Goal: Task Accomplishment & Management: Manage account settings

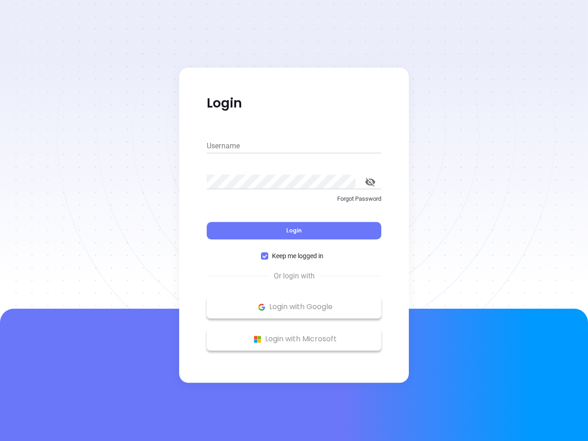
click at [294, 220] on div "Login" at bounding box center [294, 225] width 174 height 28
click at [294, 146] on input "Username" at bounding box center [294, 146] width 174 height 15
click at [370, 182] on icon "toggle password visibility" at bounding box center [370, 182] width 10 height 9
click at [294, 230] on span "Login" at bounding box center [294, 230] width 16 height 8
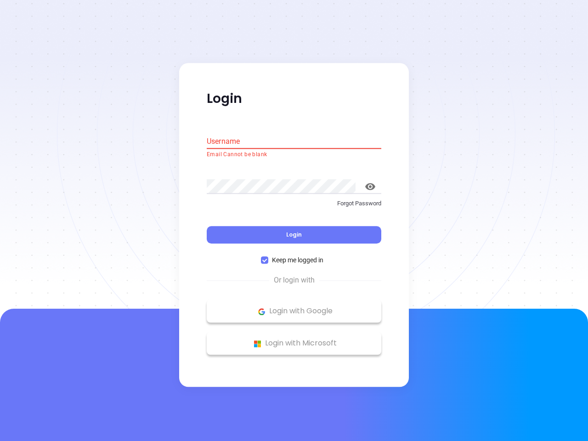
click at [294, 256] on span "Keep me logged in" at bounding box center [297, 260] width 59 height 10
click at [268, 257] on input "Keep me logged in" at bounding box center [264, 260] width 7 height 7
checkbox input "false"
click at [294, 307] on p "Login with Google" at bounding box center [293, 311] width 165 height 14
click at [294, 339] on p "Login with Microsoft" at bounding box center [293, 343] width 165 height 14
